Goal: Find specific page/section: Find specific page/section

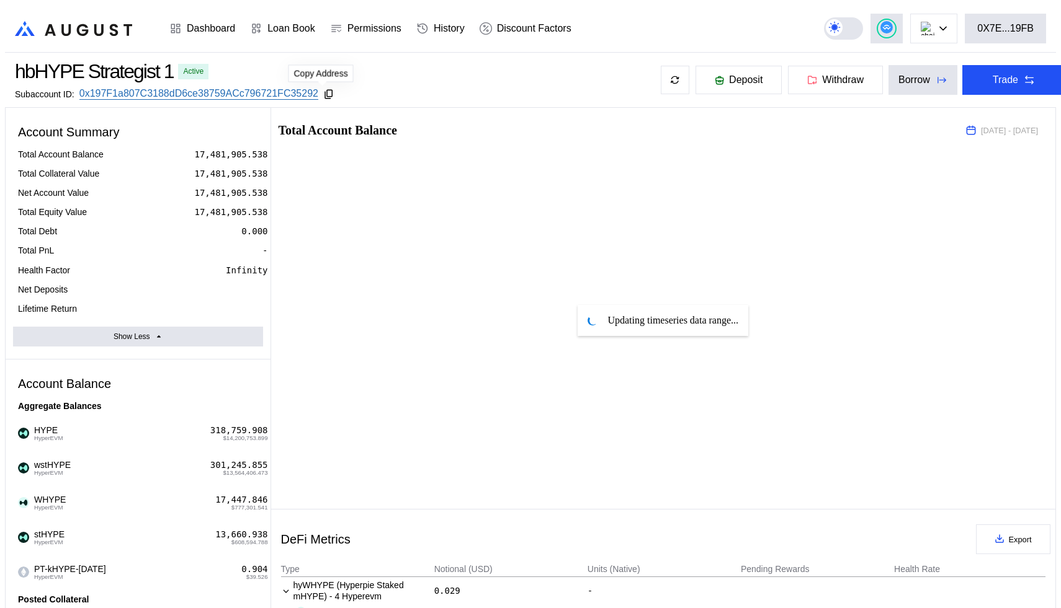
select select "*"
click at [324, 92] on icon at bounding box center [328, 94] width 11 height 11
click at [347, 92] on div "Subaccount ID: 0x197F1a807C3188dD6ce38759ACc796721FC35292" at bounding box center [190, 94] width 351 height 12
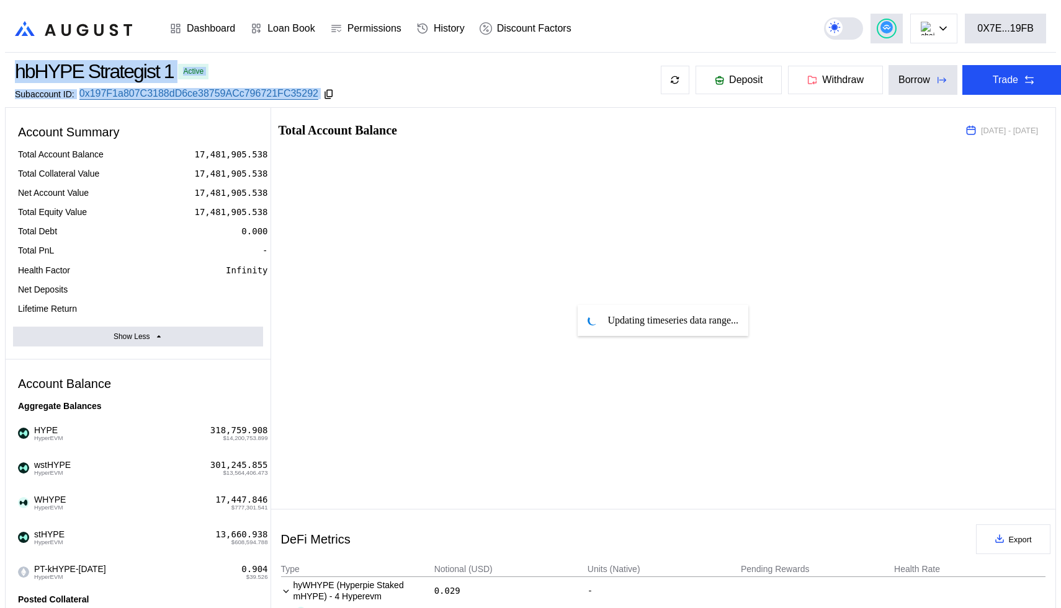
drag, startPoint x: 347, startPoint y: 92, endPoint x: 12, endPoint y: 73, distance: 334.8
click at [15, 73] on div "hbHYPE Strategist 1 Active Subaccount ID: 0x197F1a807C3188dD6ce38759ACc796721FC…" at bounding box center [174, 80] width 319 height 40
click at [38, 71] on div "hbHYPE Strategist 1" at bounding box center [94, 71] width 158 height 23
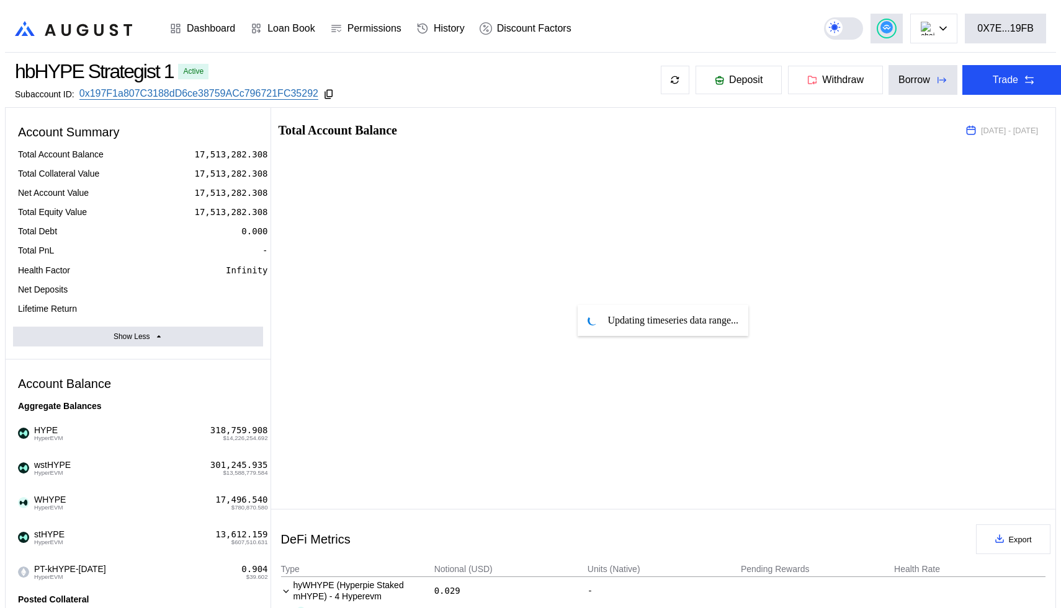
click at [625, 78] on div "hbHYPE Strategist 1 Active Subaccount ID: 0x197F1a807C3188dD6ce38759ACc796721FC…" at bounding box center [540, 80] width 1071 height 55
click at [626, 72] on div "hbHYPE Strategist 1 Active Subaccount ID: 0x197F1a807C3188dD6ce38759ACc796721FC…" at bounding box center [540, 80] width 1071 height 55
click at [626, 73] on div "hbHYPE Strategist 1 Active Subaccount ID: 0x197F1a807C3188dD6ce38759ACc796721FC…" at bounding box center [540, 80] width 1071 height 55
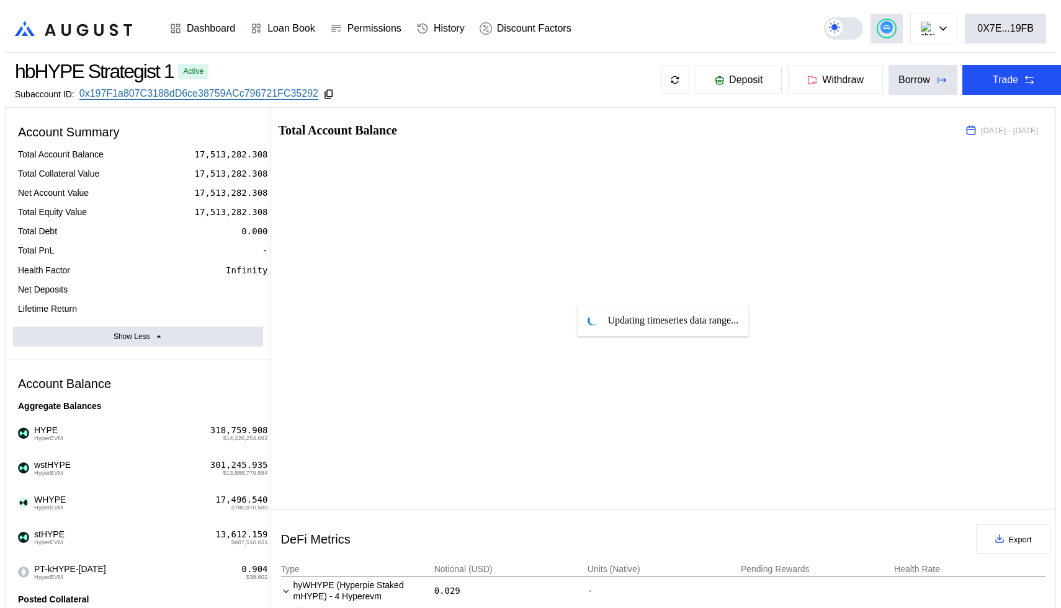
click at [626, 73] on div "hbHYPE Strategist 1 Active Subaccount ID: 0x197F1a807C3188dD6ce38759ACc796721FC…" at bounding box center [540, 80] width 1071 height 55
